Goal: Information Seeking & Learning: Learn about a topic

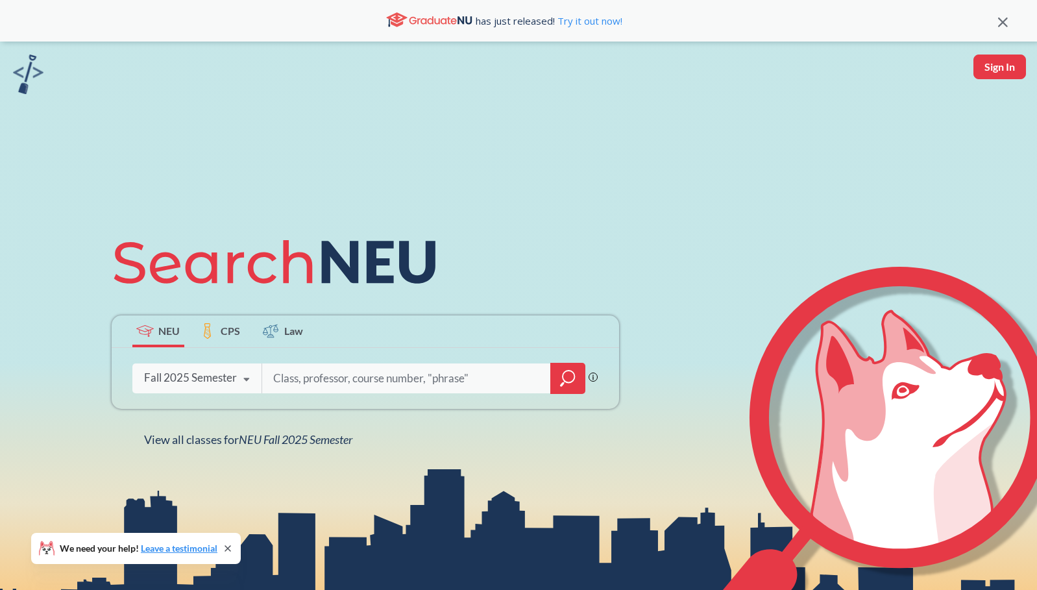
click at [319, 380] on input "search" at bounding box center [407, 378] width 270 height 27
type input "innovations"
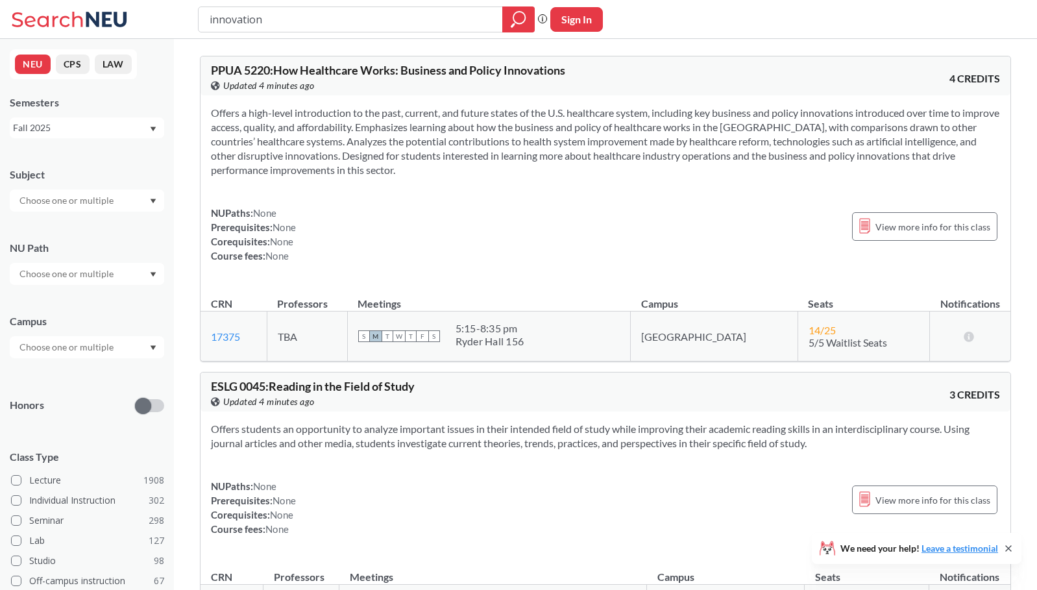
type input "innovation@"
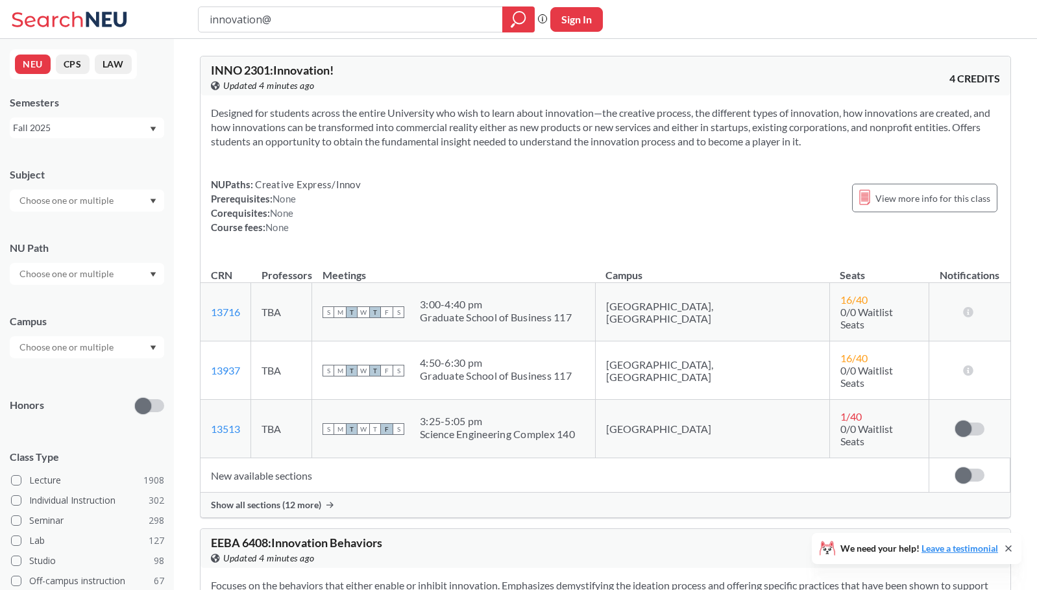
drag, startPoint x: 318, startPoint y: 21, endPoint x: 173, endPoint y: 9, distance: 145.2
click at [173, 9] on div "innovation@ Phrase search guarantees the exact search appears in the results. E…" at bounding box center [518, 19] width 1037 height 39
type input "2301"
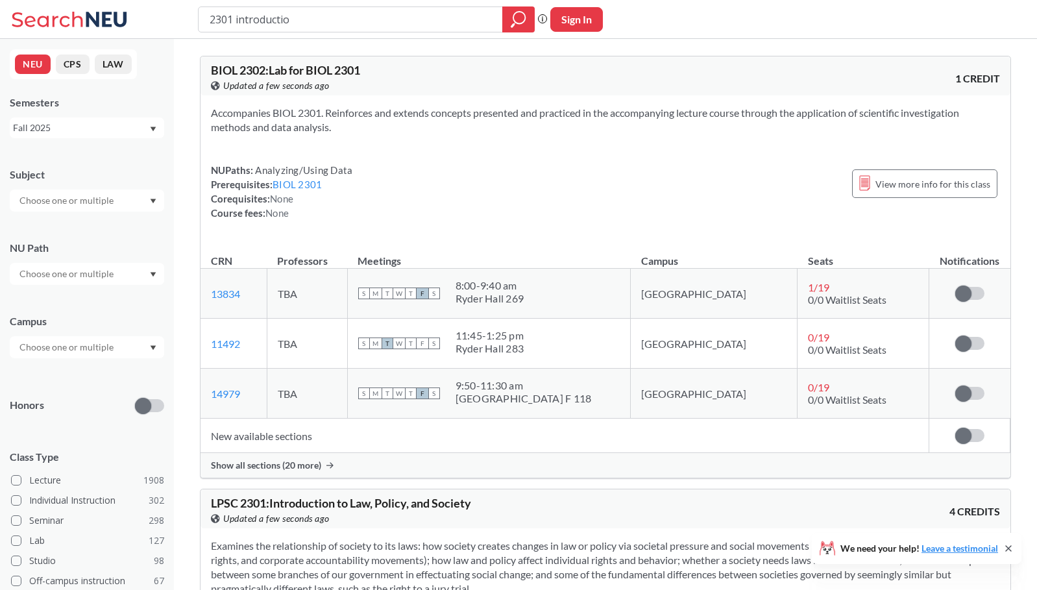
type input "2301 introduction"
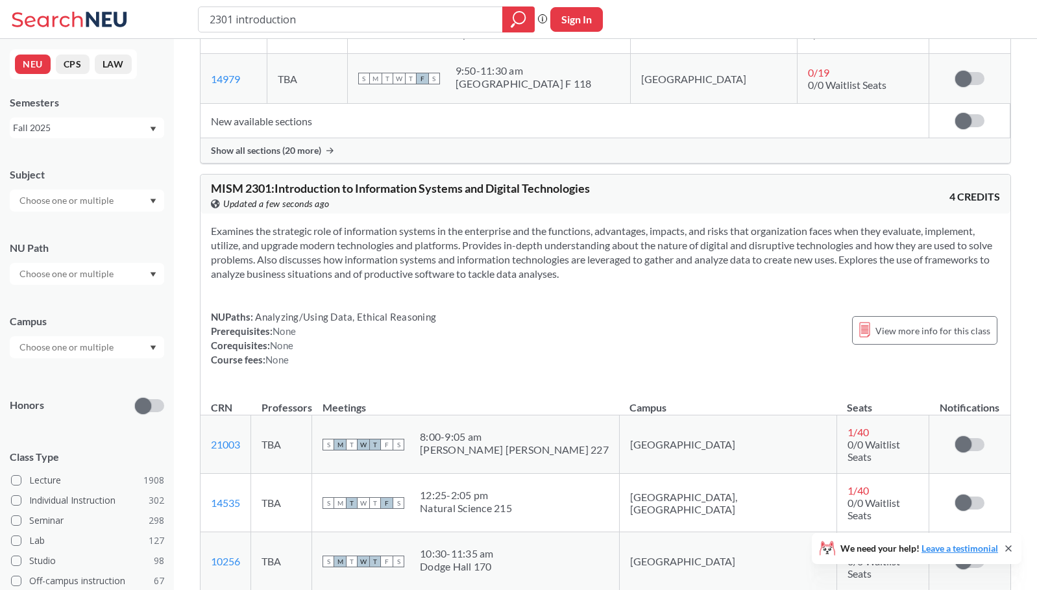
scroll to position [727, 0]
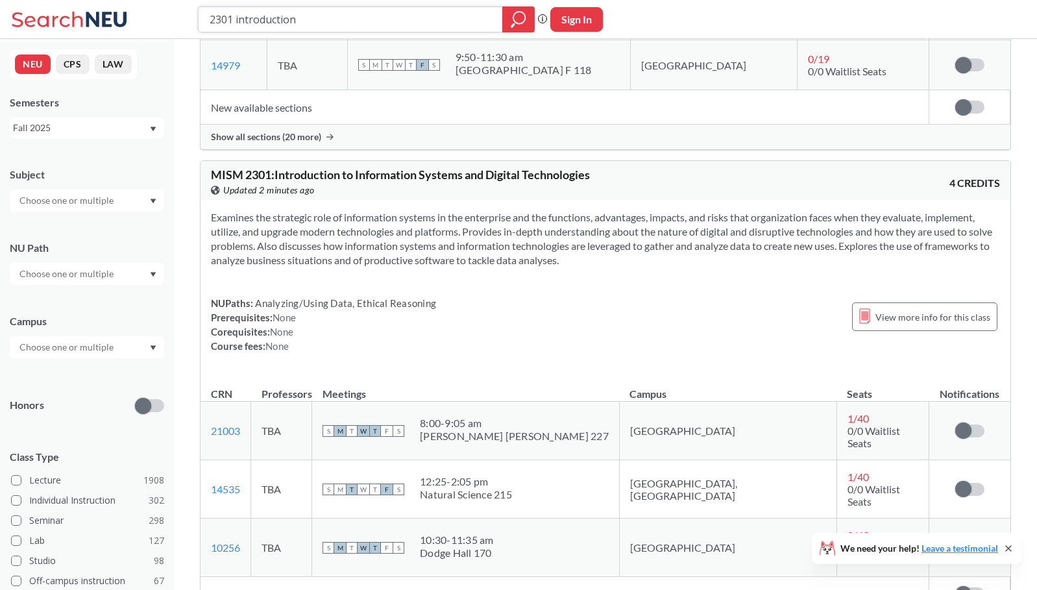
drag, startPoint x: 313, startPoint y: 19, endPoint x: 91, endPoint y: -5, distance: 223.2
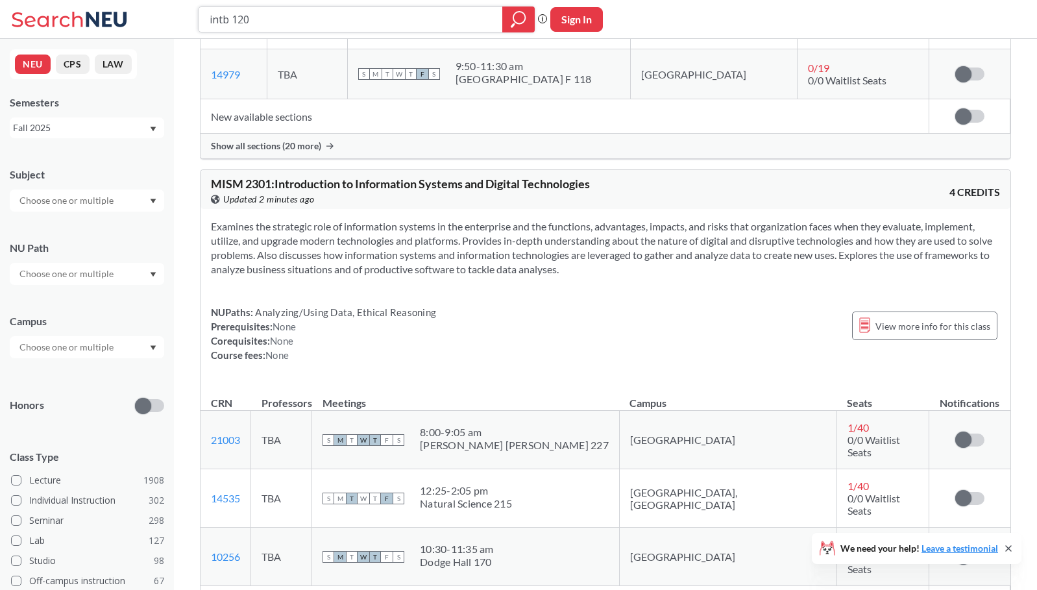
type input "intb 1203"
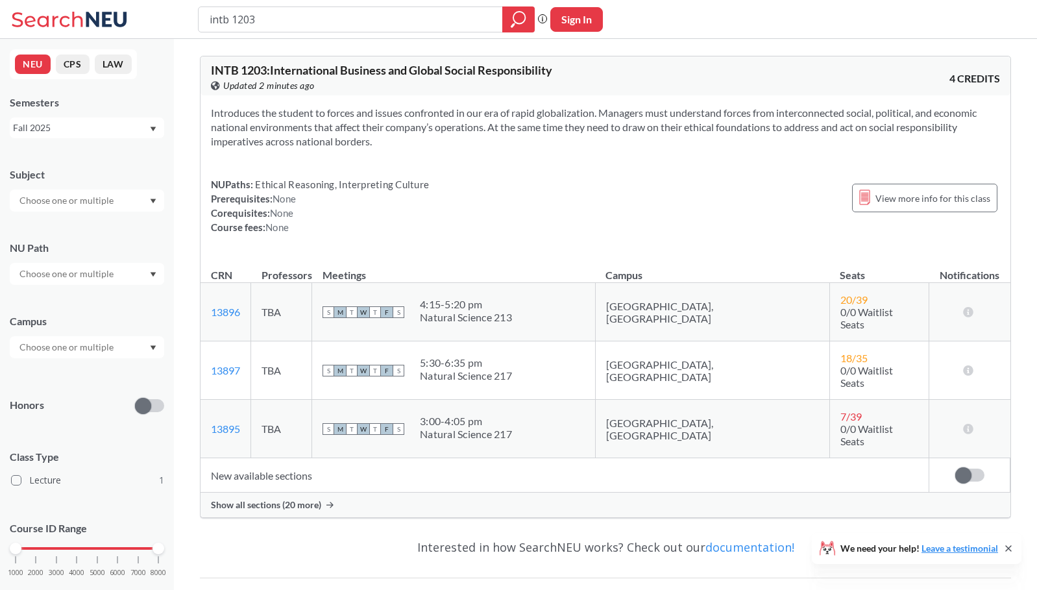
click at [120, 354] on div at bounding box center [87, 347] width 154 height 22
click at [88, 382] on div "Boston ( 1 )" at bounding box center [90, 376] width 147 height 14
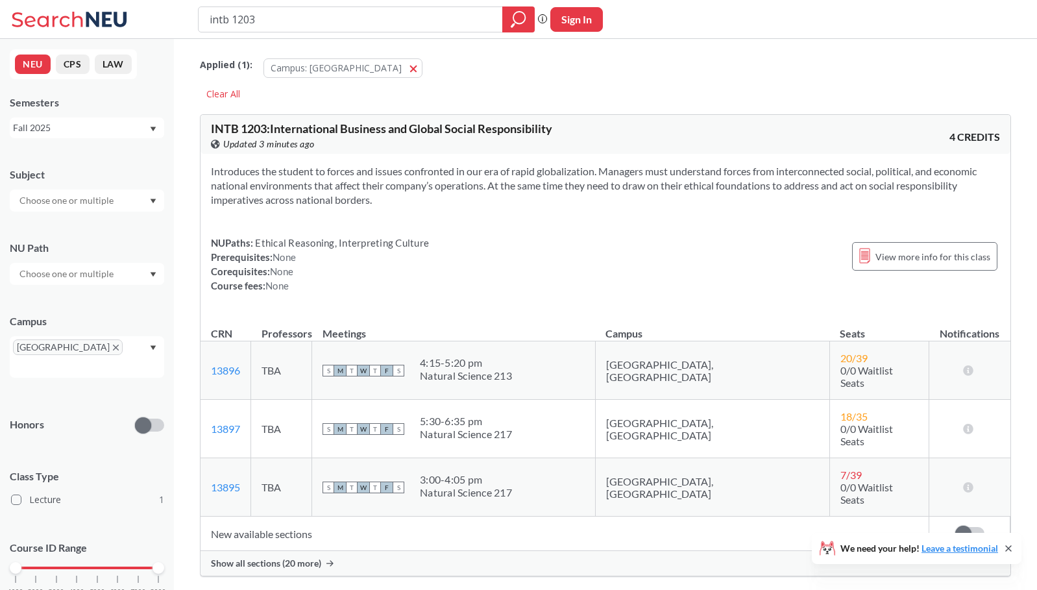
click at [484, 294] on div "Introduces the student to forces and issues confronted in our era of rapid glob…" at bounding box center [605, 234] width 810 height 160
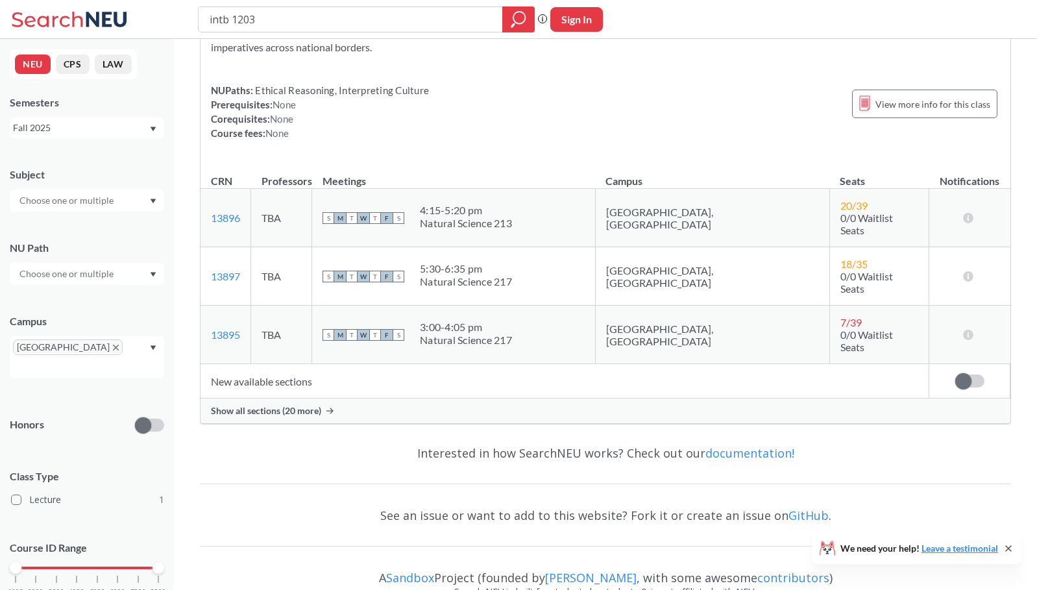
scroll to position [170, 0]
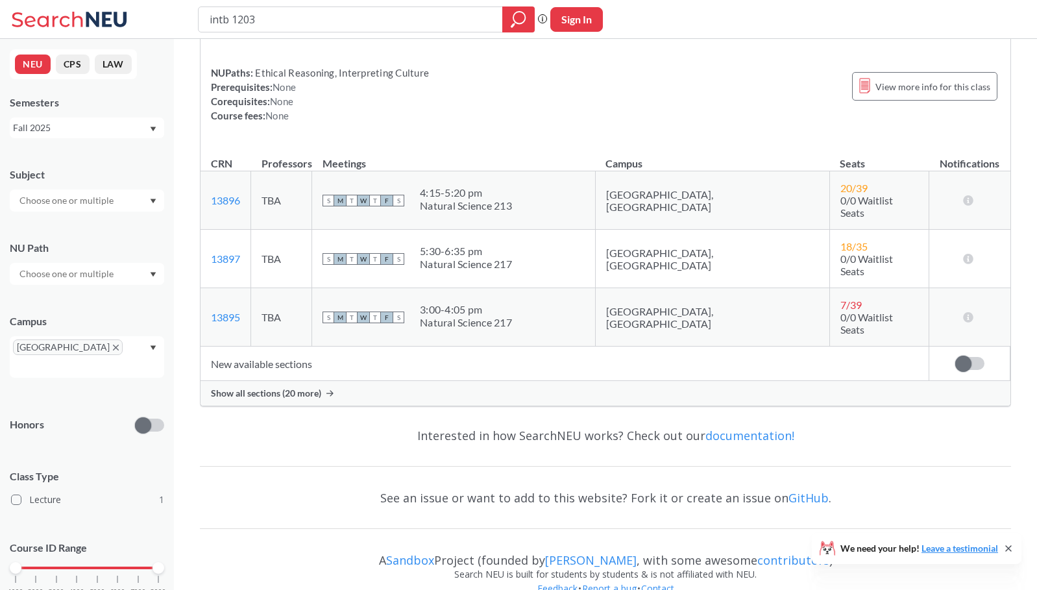
click at [347, 58] on div "Introduces the student to forces and issues confronted in our era of rapid glob…" at bounding box center [605, 64] width 810 height 160
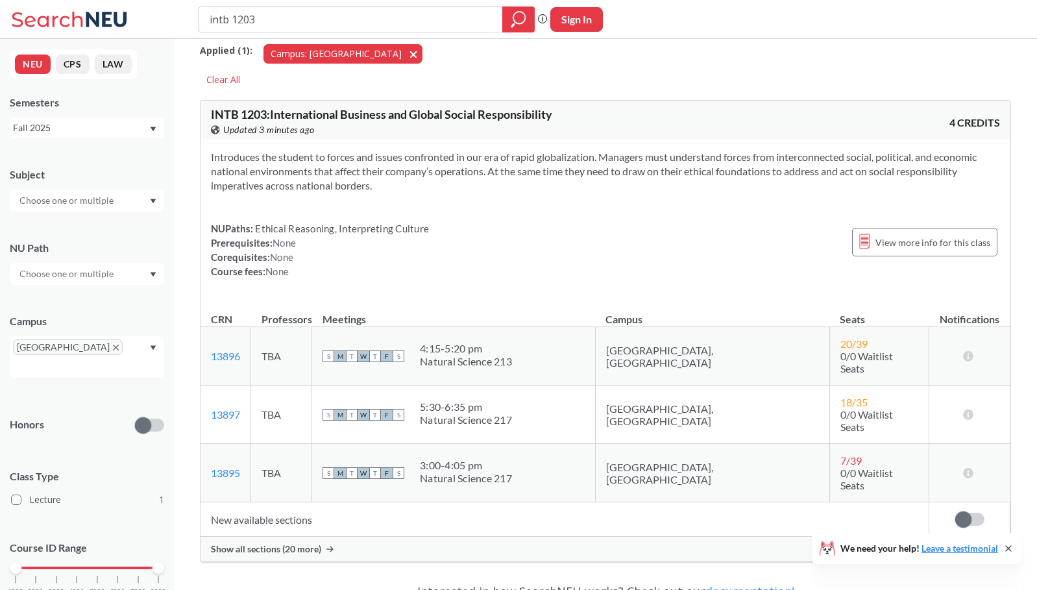
scroll to position [0, 0]
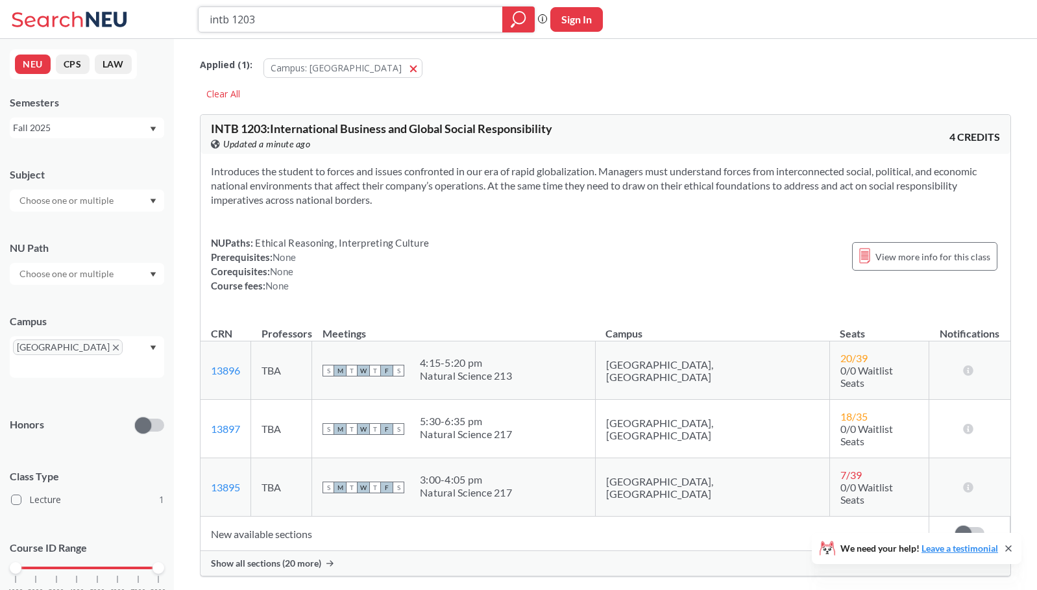
drag, startPoint x: 274, startPoint y: 17, endPoint x: 108, endPoint y: 19, distance: 166.1
click at [108, 19] on div "intb 1203 Phrase search guarantees the exact search appears in the results. Ex.…" at bounding box center [518, 19] width 1037 height 39
type input "artg 1001"
drag, startPoint x: 298, startPoint y: 18, endPoint x: 130, endPoint y: 17, distance: 168.1
click at [130, 17] on div "intb 1203 Phrase search guarantees the exact search appears in the results. Ex.…" at bounding box center [518, 19] width 1037 height 39
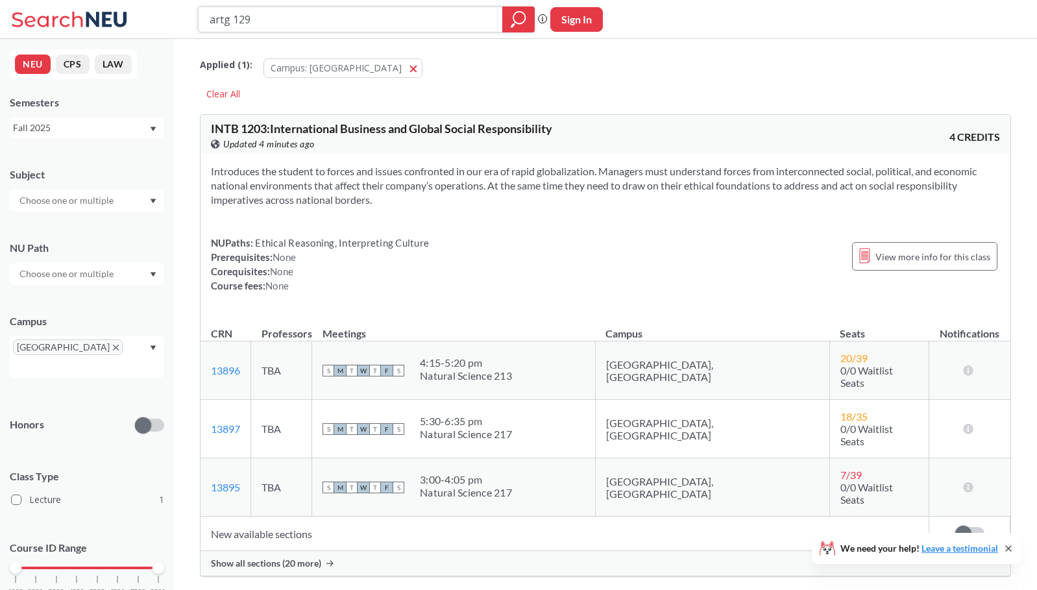
type input "artg 1290"
